Goal: Information Seeking & Learning: Compare options

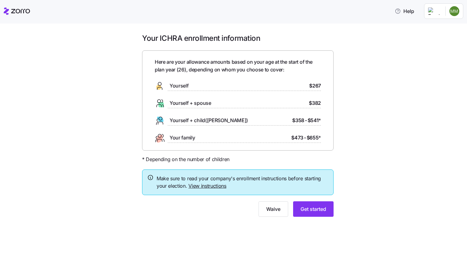
click at [313, 84] on span "$267" at bounding box center [315, 86] width 12 height 8
click at [315, 107] on span "$382" at bounding box center [315, 103] width 12 height 8
click at [315, 115] on div "Here are your allowance amounts based on your age at the start of the plan year…" at bounding box center [238, 100] width 166 height 85
click at [310, 207] on span "Get started" at bounding box center [314, 208] width 26 height 7
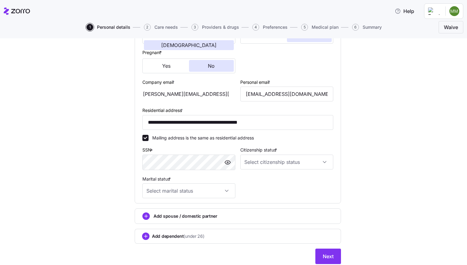
scroll to position [163, 0]
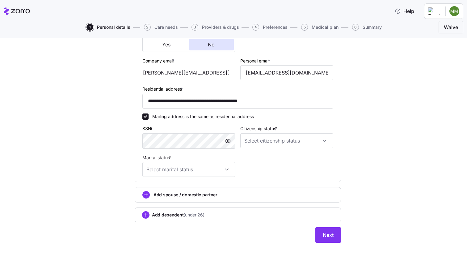
click at [107, 146] on div "**********" at bounding box center [237, 68] width 441 height 364
click at [279, 140] on input "Citizenship status *" at bounding box center [286, 140] width 93 height 15
click at [278, 161] on div "US citizen" at bounding box center [287, 159] width 88 height 13
type input "US citizen"
click at [223, 168] on input "Marital status *" at bounding box center [188, 169] width 93 height 15
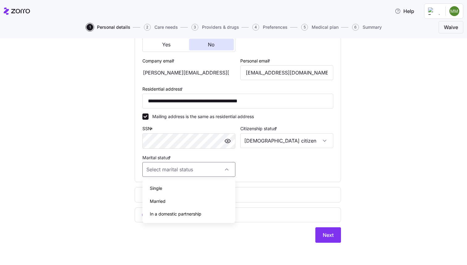
click at [217, 186] on div "Single" at bounding box center [189, 188] width 88 height 13
type input "Single"
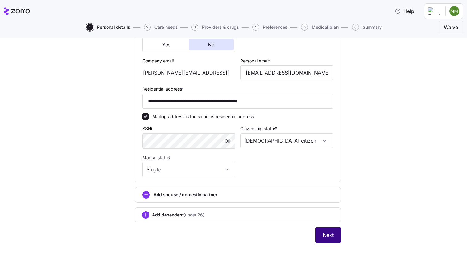
click at [324, 234] on span "Next" at bounding box center [328, 234] width 11 height 7
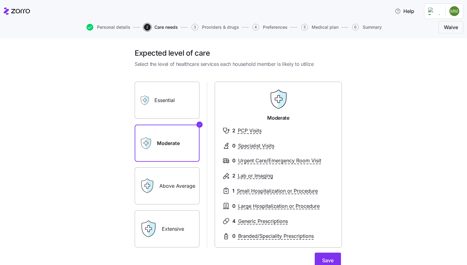
click at [180, 108] on label "Essential" at bounding box center [167, 100] width 65 height 37
click at [0, 0] on input "Essential" at bounding box center [0, 0] width 0 height 0
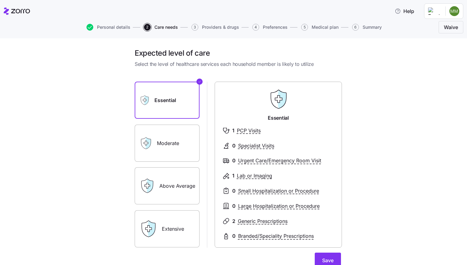
click at [178, 135] on label "Moderate" at bounding box center [167, 142] width 65 height 37
click at [0, 0] on input "Moderate" at bounding box center [0, 0] width 0 height 0
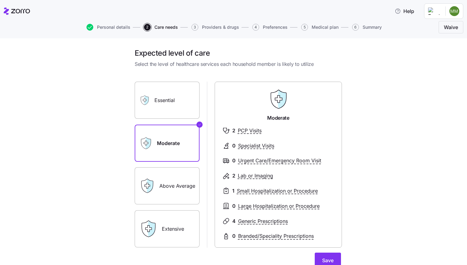
click at [178, 106] on label "Essential" at bounding box center [167, 100] width 65 height 37
click at [0, 0] on input "Essential" at bounding box center [0, 0] width 0 height 0
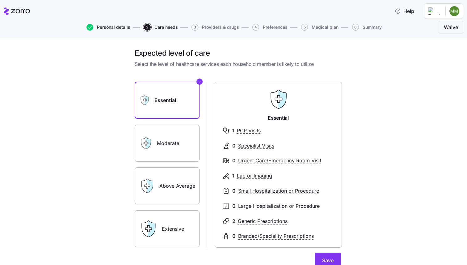
click at [119, 27] on span "Personal details" at bounding box center [113, 27] width 33 height 4
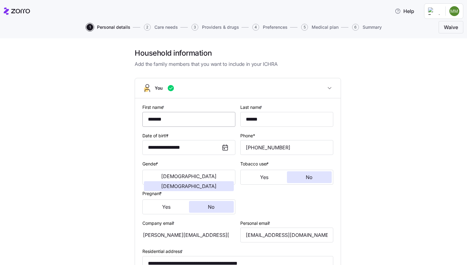
scroll to position [163, 0]
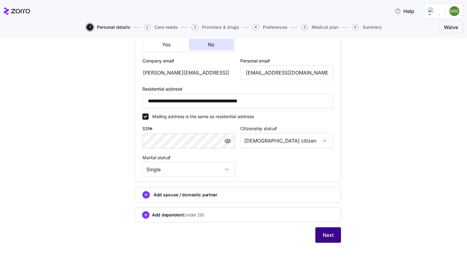
click at [332, 240] on button "Next" at bounding box center [328, 234] width 26 height 15
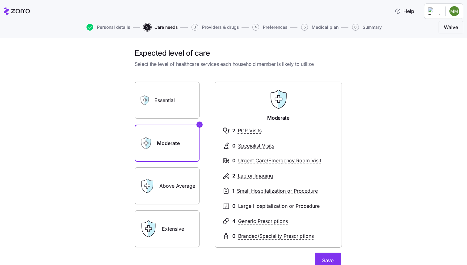
click at [176, 95] on label "Essential" at bounding box center [167, 100] width 65 height 37
click at [0, 0] on input "Essential" at bounding box center [0, 0] width 0 height 0
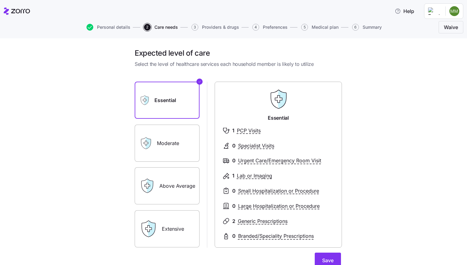
click at [158, 137] on label "Moderate" at bounding box center [167, 142] width 65 height 37
click at [0, 0] on input "Moderate" at bounding box center [0, 0] width 0 height 0
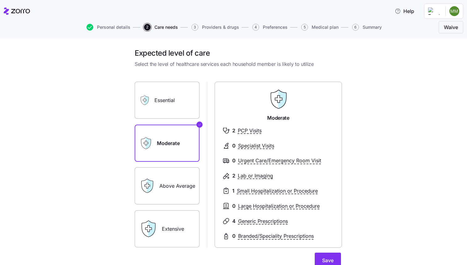
click at [168, 172] on label "Above Average" at bounding box center [167, 185] width 65 height 37
click at [0, 0] on input "Above Average" at bounding box center [0, 0] width 0 height 0
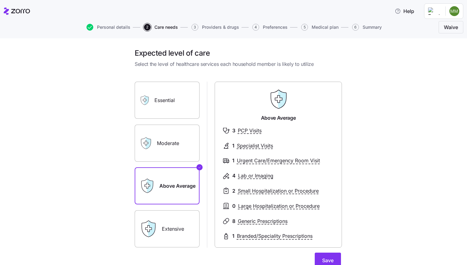
click at [174, 139] on label "Moderate" at bounding box center [167, 142] width 65 height 37
click at [0, 0] on input "Moderate" at bounding box center [0, 0] width 0 height 0
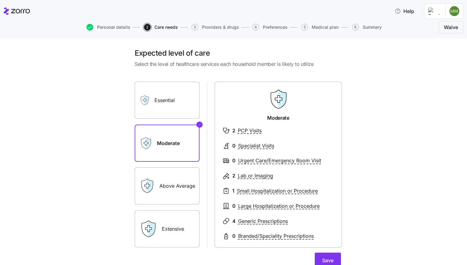
click at [179, 107] on label "Essential" at bounding box center [167, 100] width 65 height 37
click at [0, 0] on input "Essential" at bounding box center [0, 0] width 0 height 0
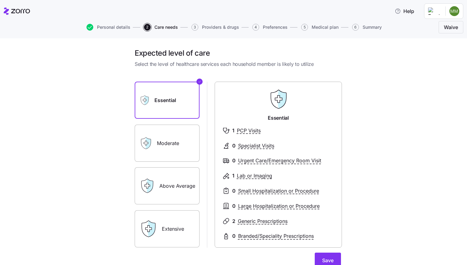
click at [173, 140] on label "Moderate" at bounding box center [167, 142] width 65 height 37
click at [0, 0] on input "Moderate" at bounding box center [0, 0] width 0 height 0
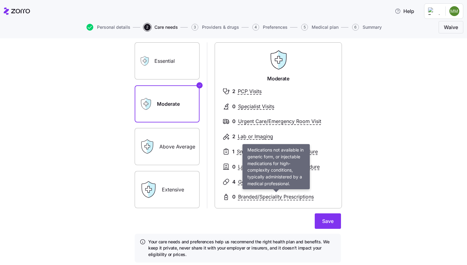
scroll to position [59, 0]
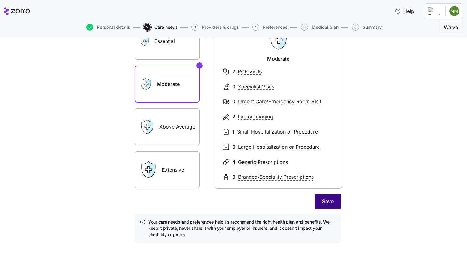
click at [326, 199] on span "Save" at bounding box center [327, 200] width 11 height 7
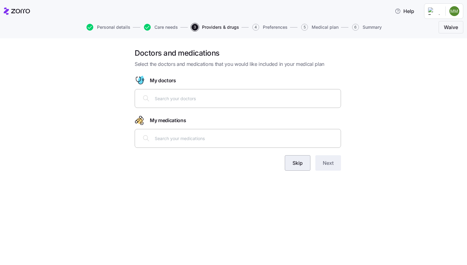
click at [299, 161] on span "Skip" at bounding box center [298, 162] width 10 height 7
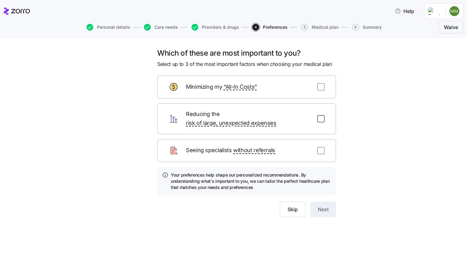
click at [324, 115] on input "checkbox" at bounding box center [320, 118] width 7 height 7
checkbox input "true"
click at [331, 201] on button "Next" at bounding box center [323, 208] width 26 height 15
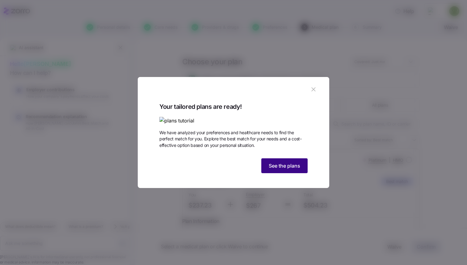
click at [285, 173] on button "See the plans" at bounding box center [284, 165] width 46 height 15
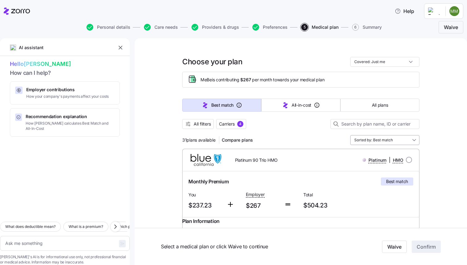
click at [390, 140] on input "Sorted by: Best match" at bounding box center [384, 140] width 69 height 10
click at [316, 130] on div at bounding box center [300, 132] width 237 height 6
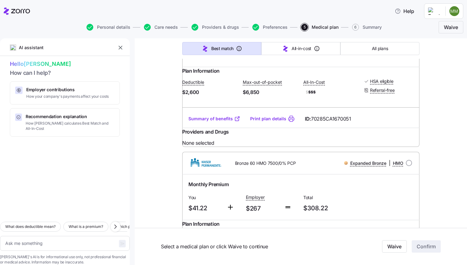
scroll to position [1989, 0]
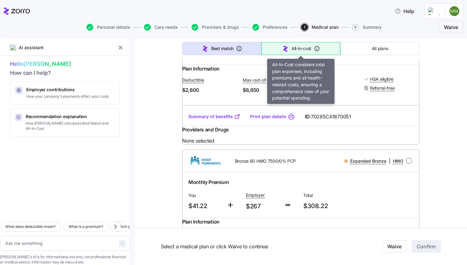
click at [291, 53] on button "All-in-cost" at bounding box center [300, 48] width 79 height 13
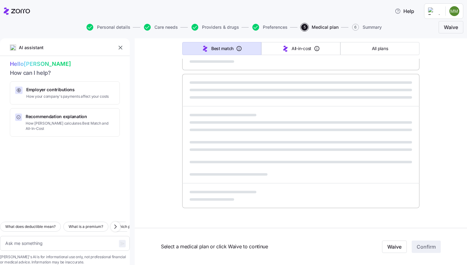
type textarea "x"
type input "Sorted by: All-in-cost"
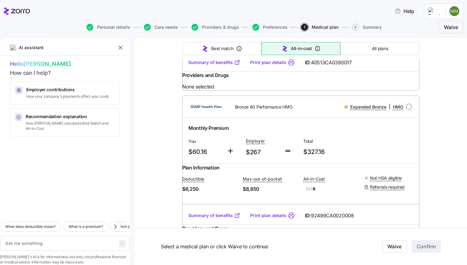
scroll to position [1916, 0]
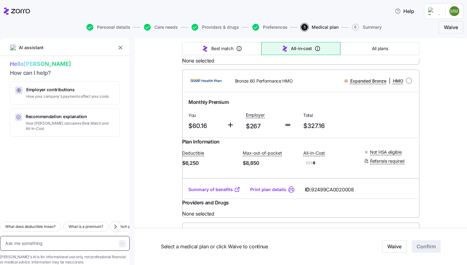
click at [49, 236] on textarea at bounding box center [65, 243] width 130 height 15
type textarea "x"
type textarea "w"
type textarea "x"
type textarea "wh"
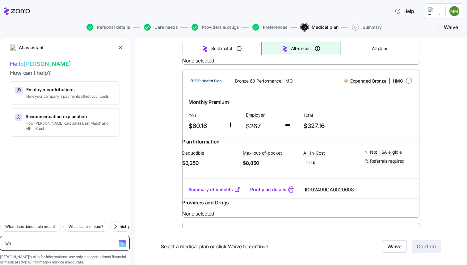
type textarea "x"
type textarea "wha"
type textarea "x"
type textarea "whay"
type textarea "x"
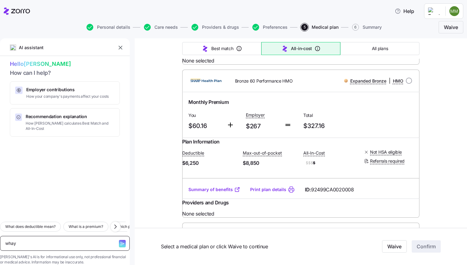
type textarea "whay"
type textarea "x"
type textarea "whay"
type textarea "x"
type textarea "wha"
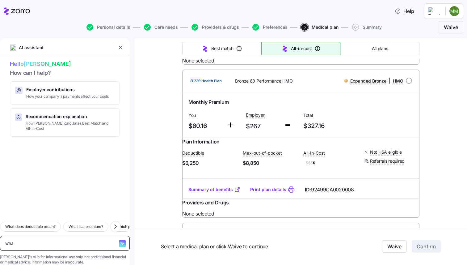
type textarea "x"
type textarea "wh"
type textarea "x"
type textarea "w"
type textarea "x"
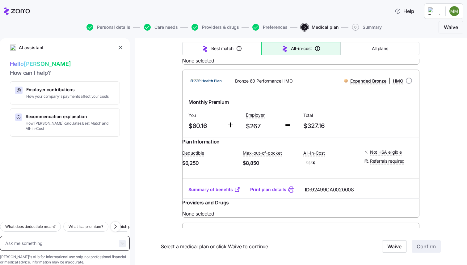
type textarea "x"
type textarea "d"
type textarea "x"
type textarea "di"
type textarea "x"
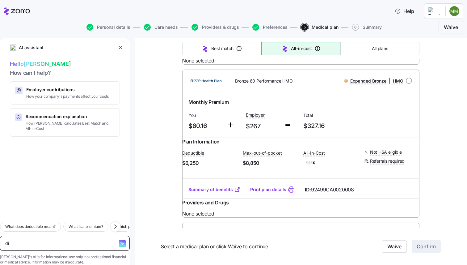
type textarea "dif"
type textarea "x"
type textarea "diff"
type textarea "x"
type textarea "diffe"
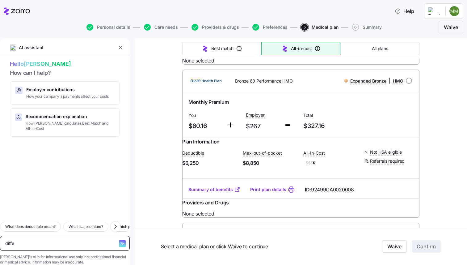
type textarea "x"
type textarea "differ"
type textarea "x"
type textarea "differn"
type textarea "x"
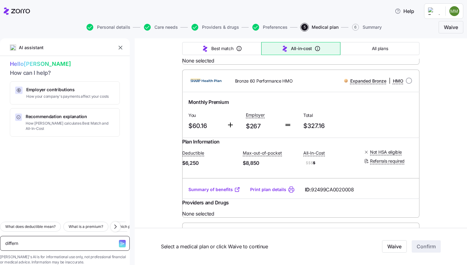
type textarea "differnc"
type textarea "x"
type textarea "differn"
type textarea "x"
type textarea "differe"
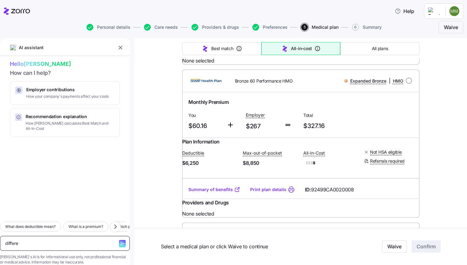
type textarea "x"
type textarea "differen"
type textarea "x"
type textarea "differenc"
type textarea "x"
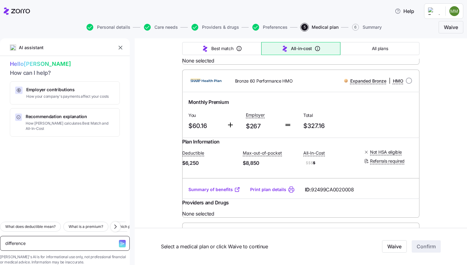
type textarea "difference"
type textarea "x"
type textarea "difference b"
type textarea "x"
type textarea "difference be"
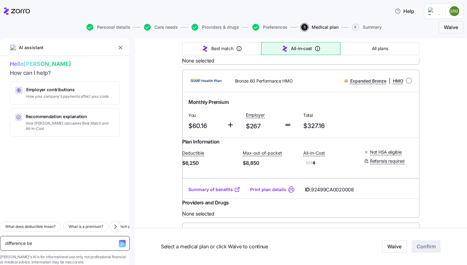
type textarea "x"
type textarea "difference bet"
type textarea "x"
type textarea "difference betwe"
type textarea "x"
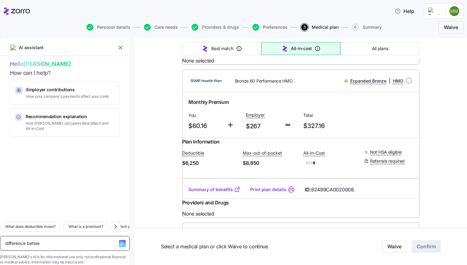
type textarea "difference betwee"
type textarea "x"
type textarea "difference between"
type textarea "x"
type textarea "difference between"
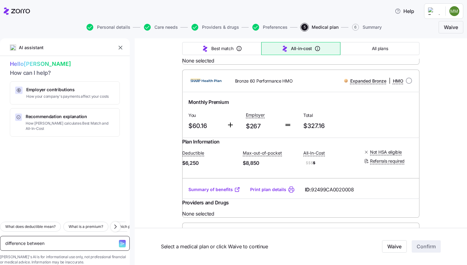
type textarea "x"
type textarea "difference between h"
type textarea "x"
type textarea "difference between hm"
type textarea "x"
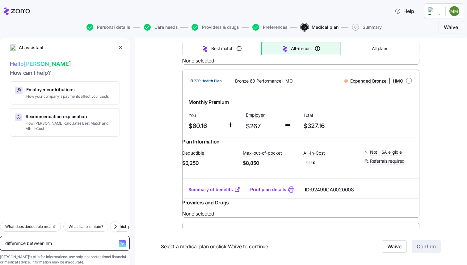
type textarea "difference between hmo"
type textarea "x"
type textarea "difference between hmo"
type textarea "x"
type textarea "difference between hmo a"
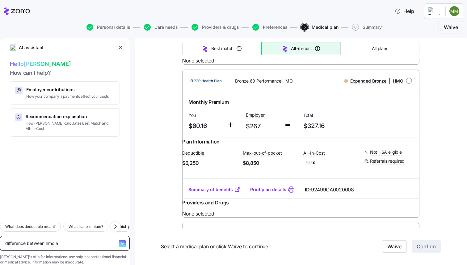
type textarea "x"
type textarea "difference between hmo an"
type textarea "x"
type textarea "difference between hmo and"
type textarea "x"
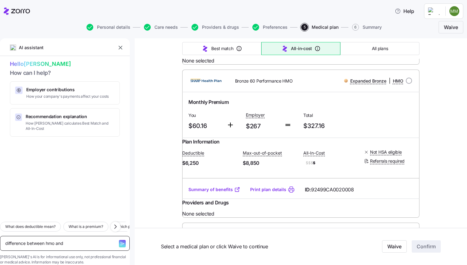
type textarea "difference between hmo and"
type textarea "x"
type textarea "difference between hmo and p"
type textarea "x"
type textarea "difference between hmo and pp"
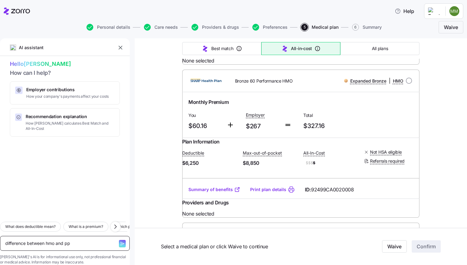
type textarea "x"
type textarea "difference between hmo and ppo"
type textarea "x"
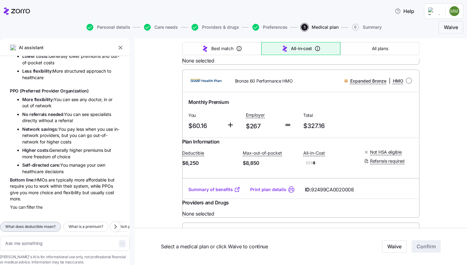
scroll to position [133, 0]
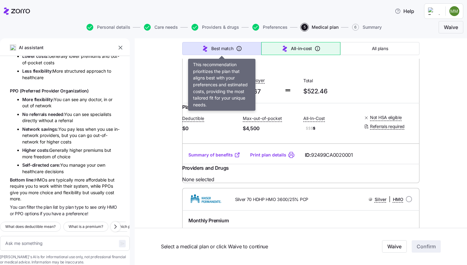
click at [234, 51] on button "Best match" at bounding box center [221, 48] width 79 height 13
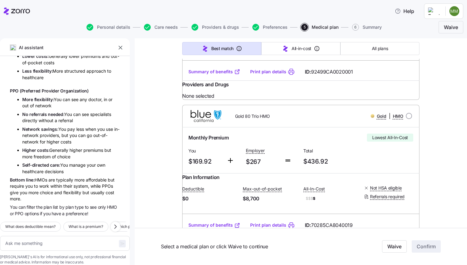
type textarea "x"
type input "Sorted by: Best match"
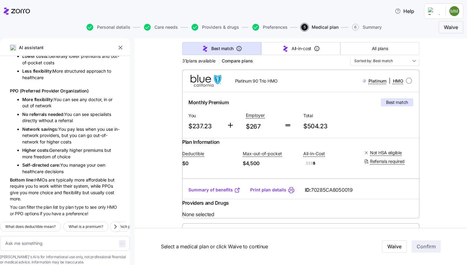
scroll to position [78, 0]
click at [415, 62] on input "Sorted by: Best match" at bounding box center [384, 62] width 69 height 10
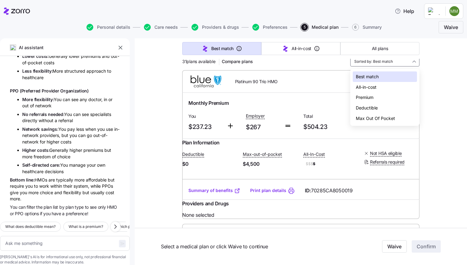
click at [314, 82] on div "Platinum 90 Trio HMO" at bounding box center [272, 81] width 95 height 13
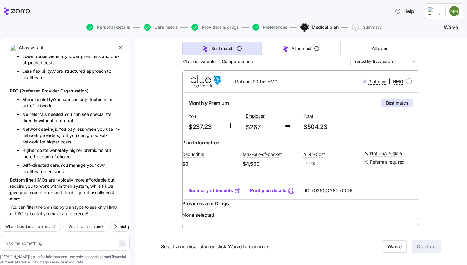
scroll to position [0, 0]
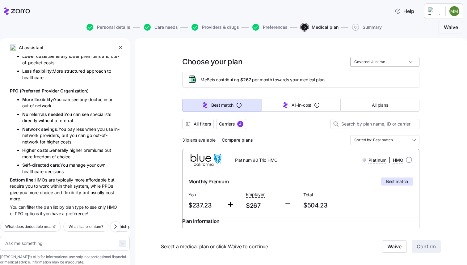
click at [373, 61] on input "Covered: Just me" at bounding box center [384, 62] width 69 height 10
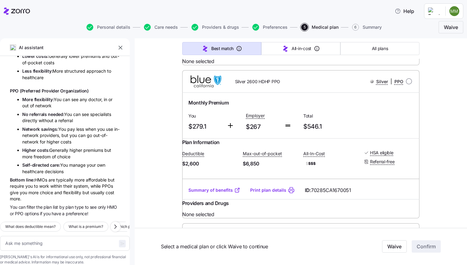
scroll to position [1917, 0]
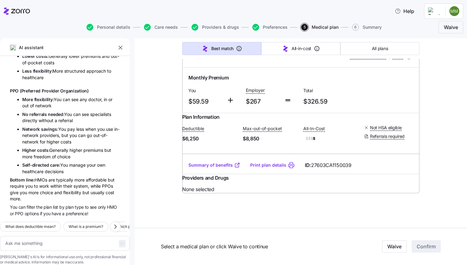
type textarea "x"
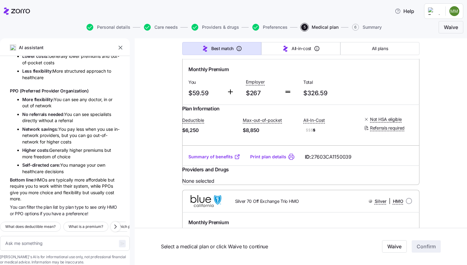
scroll to position [3080, 0]
